Goal: Use online tool/utility

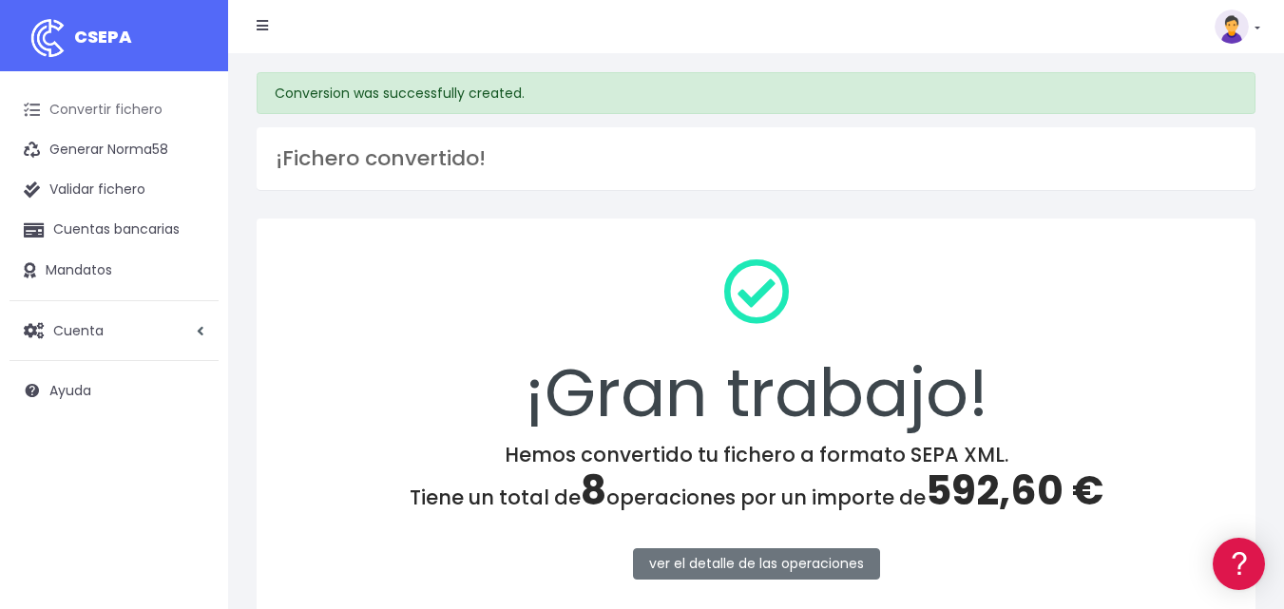
click at [130, 110] on link "Convertir fichero" at bounding box center [114, 110] width 209 height 40
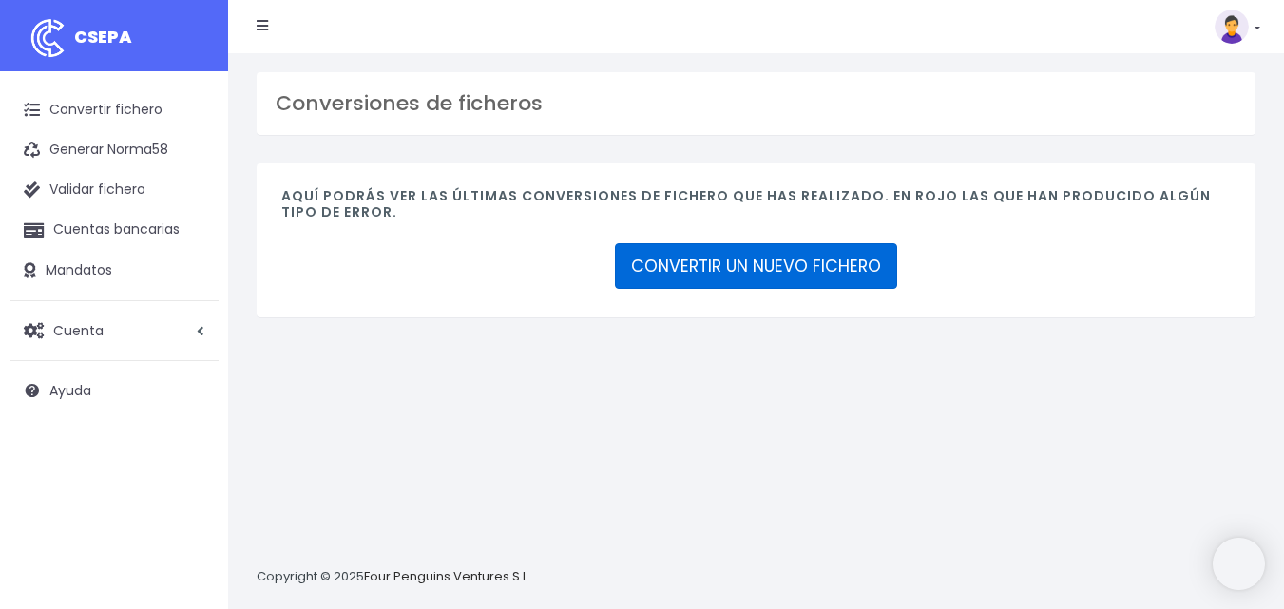
click at [653, 264] on link "CONVERTIR UN NUEVO FICHERO" at bounding box center [756, 266] width 282 height 46
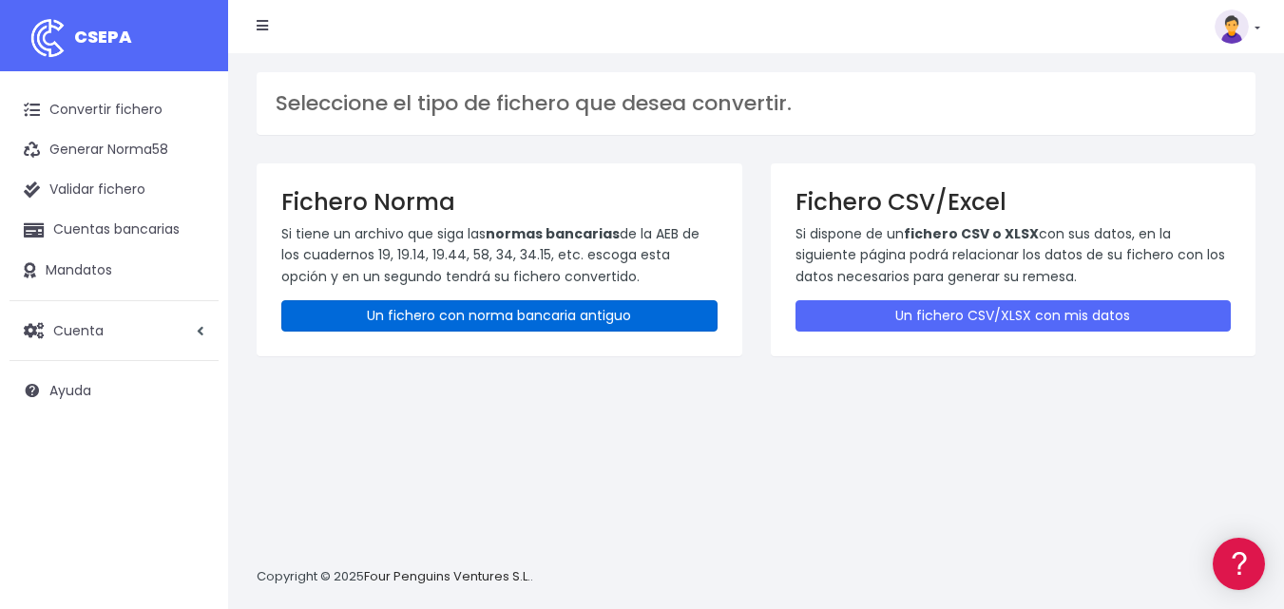
click at [585, 312] on link "Un fichero con norma bancaria antiguo" at bounding box center [499, 315] width 436 height 31
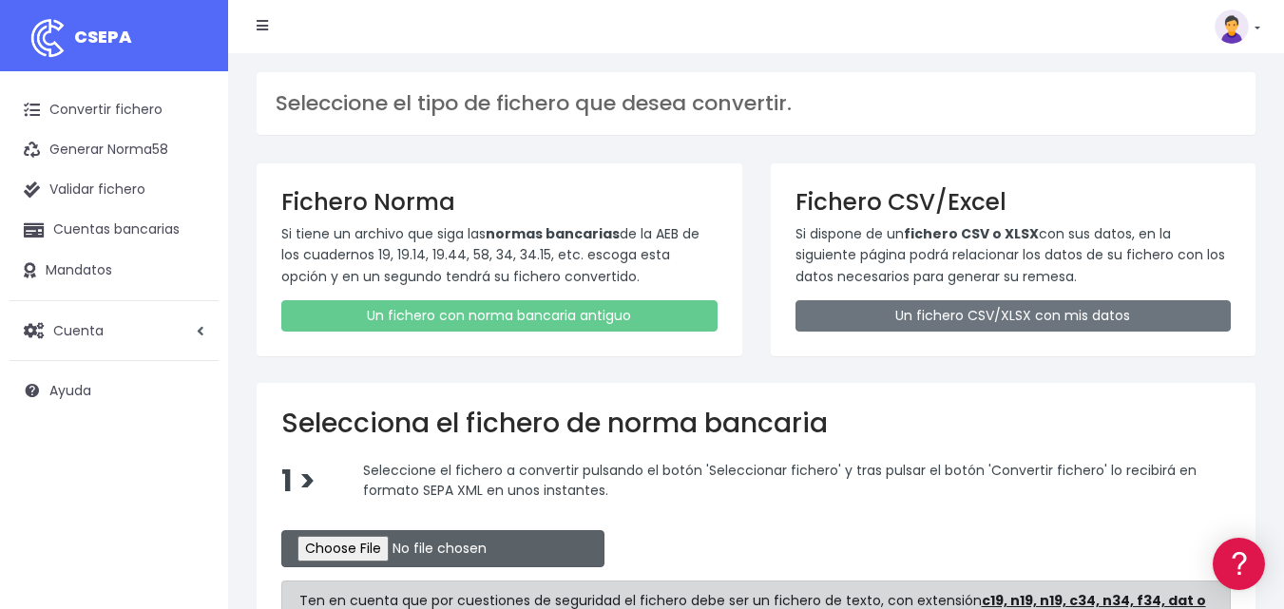
click at [408, 553] on input "file" at bounding box center [442, 548] width 323 height 37
type input "C:\fakepath\REMESA BK 03 09 2025.N19"
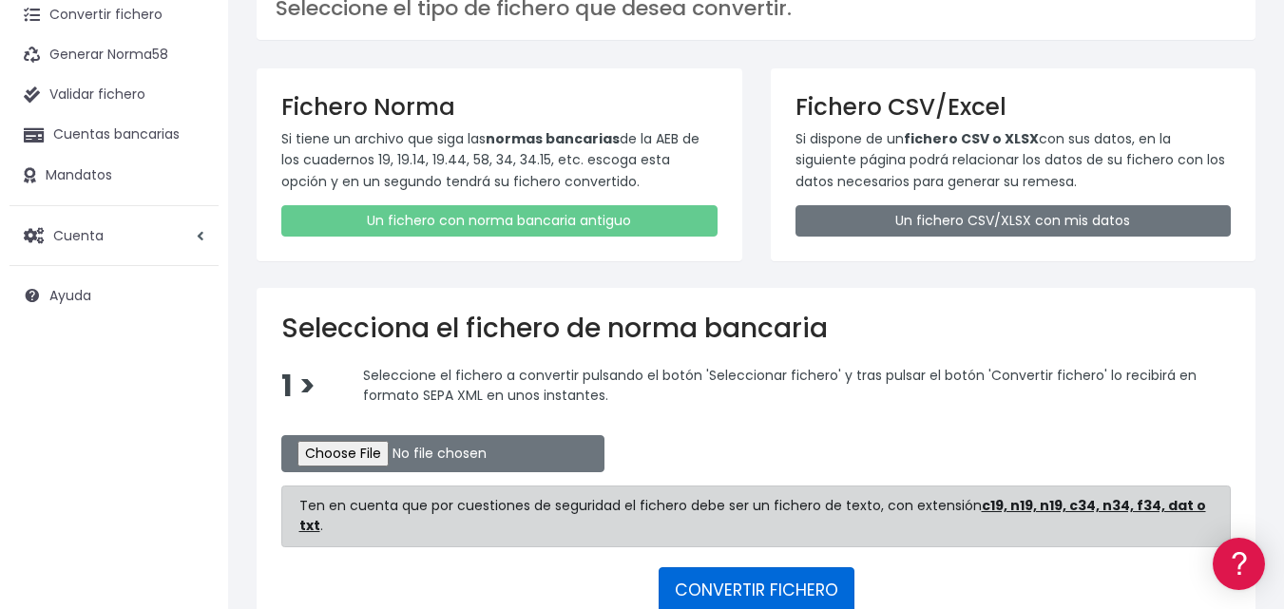
click at [803, 569] on button "CONVERTIR FICHERO" at bounding box center [757, 590] width 196 height 46
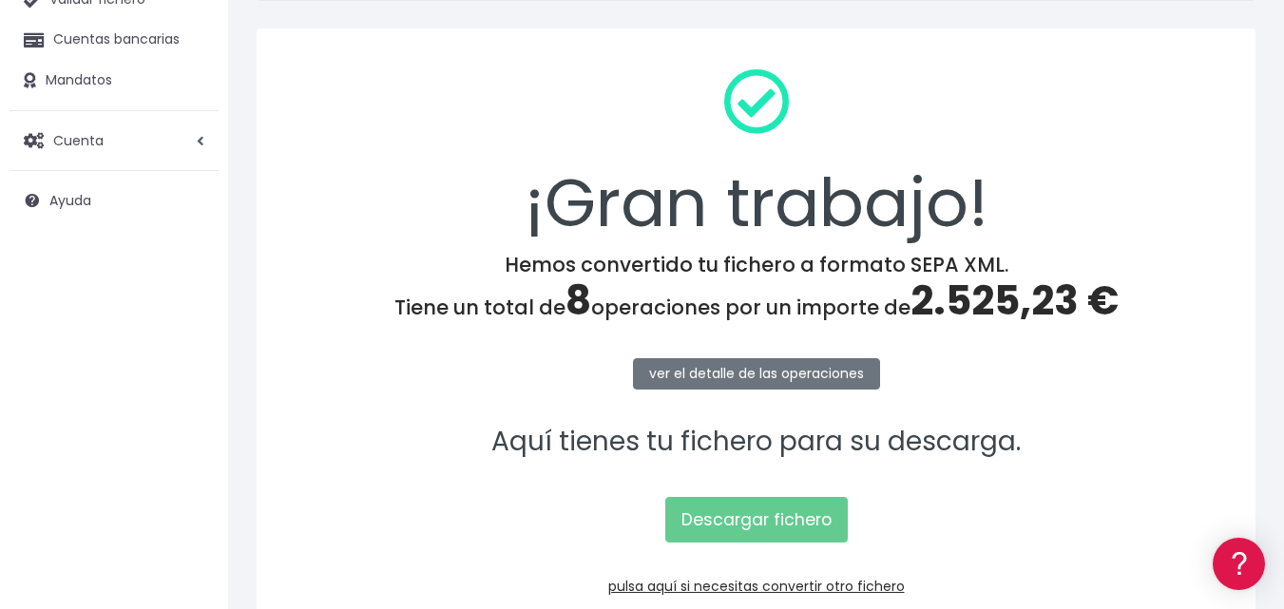
scroll to position [285, 0]
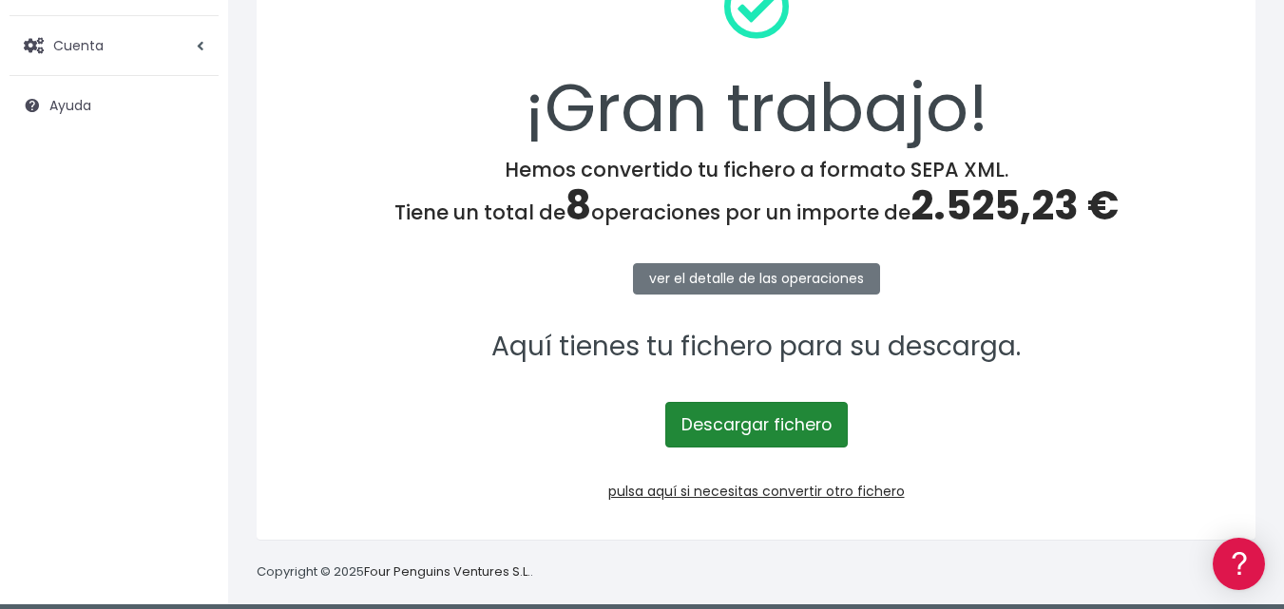
click at [797, 423] on link "Descargar fichero" at bounding box center [756, 425] width 183 height 46
